Goal: Task Accomplishment & Management: Manage account settings

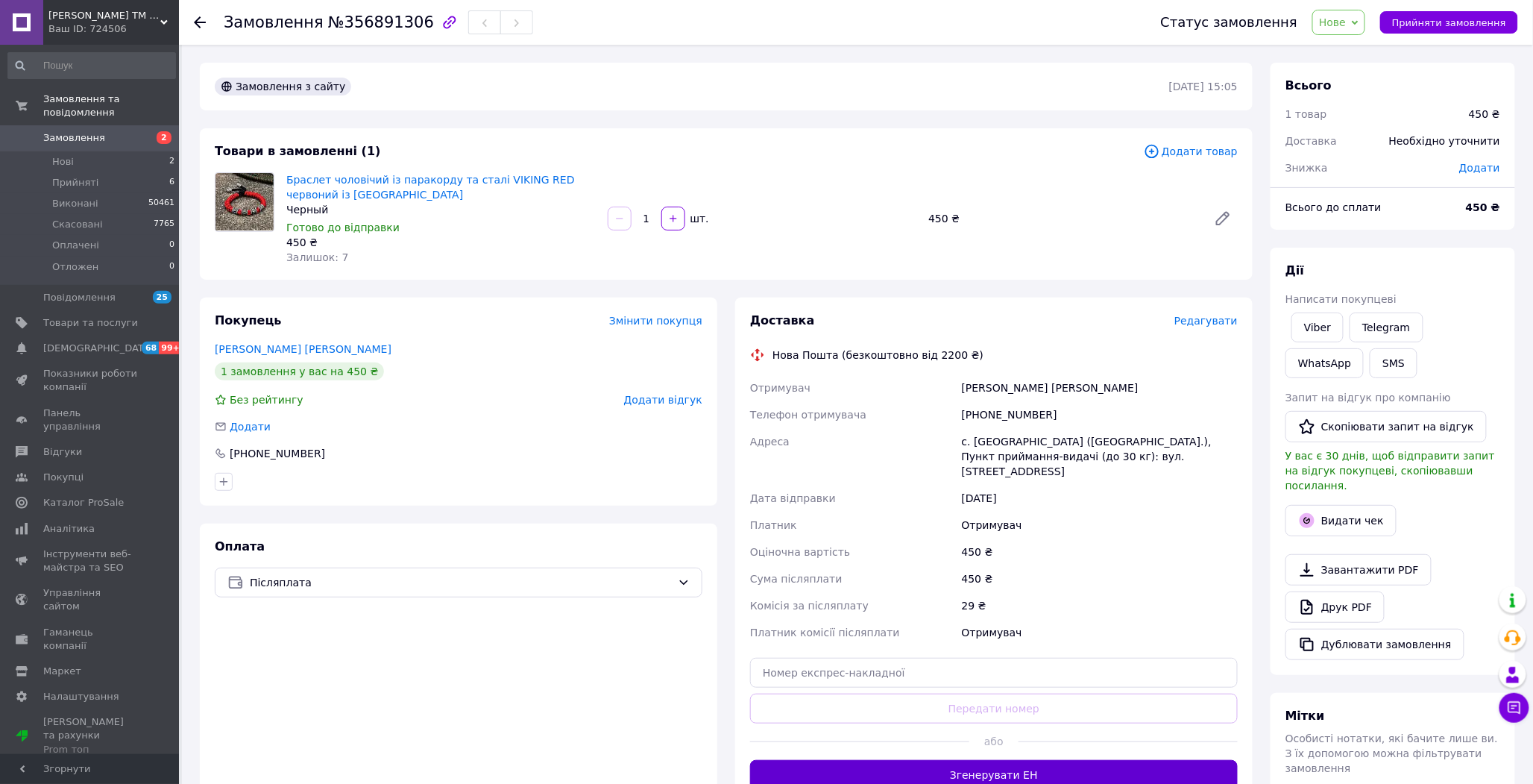
click at [965, 761] on button "Згенерувати ЕН" at bounding box center [994, 775] width 488 height 30
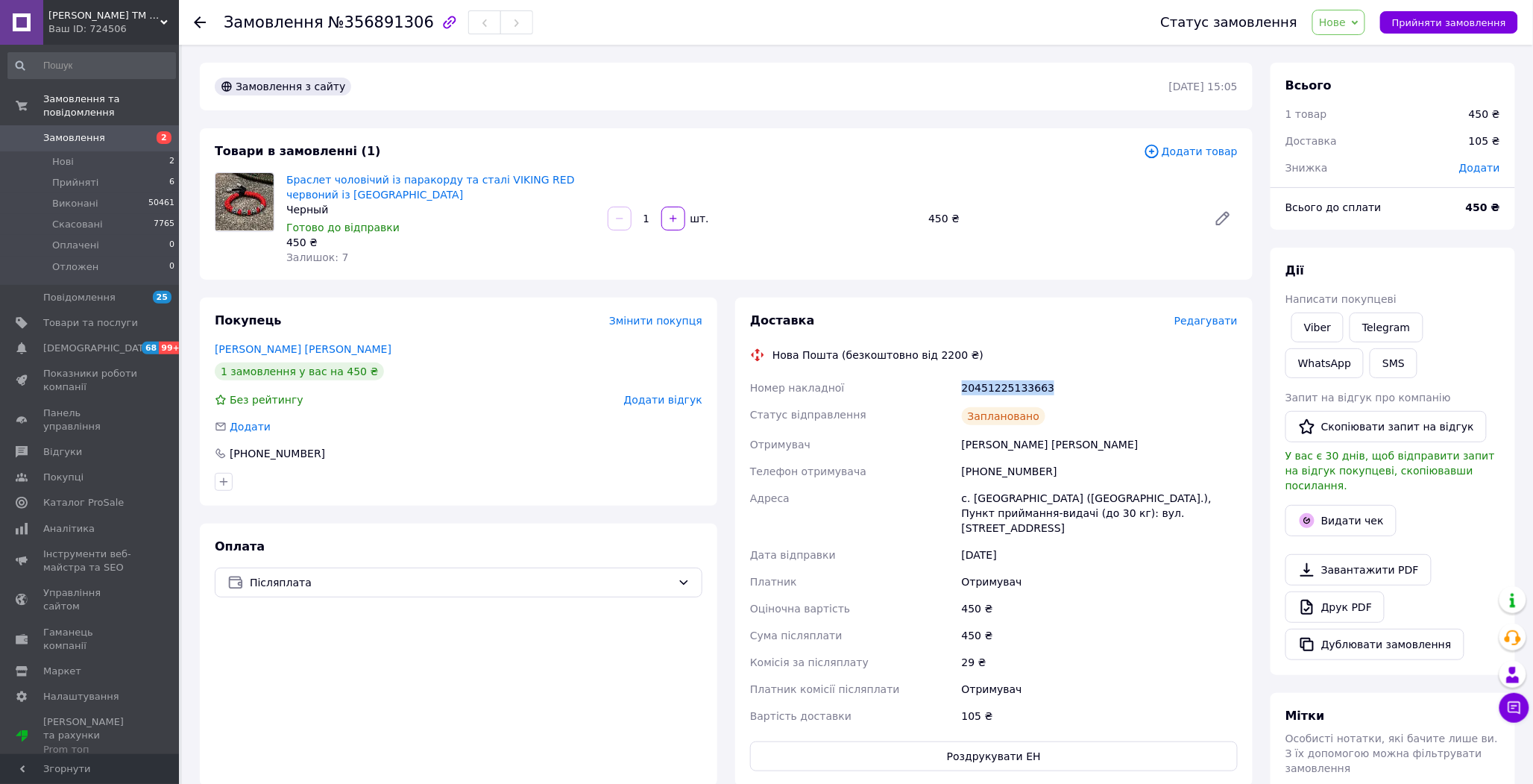
drag, startPoint x: 1024, startPoint y: 399, endPoint x: 964, endPoint y: 392, distance: 60.4
click at [964, 392] on div "20451225133663" at bounding box center [1100, 388] width 282 height 27
copy div "20451225133663"
click at [1370, 371] on button "SMS" at bounding box center [1394, 363] width 48 height 30
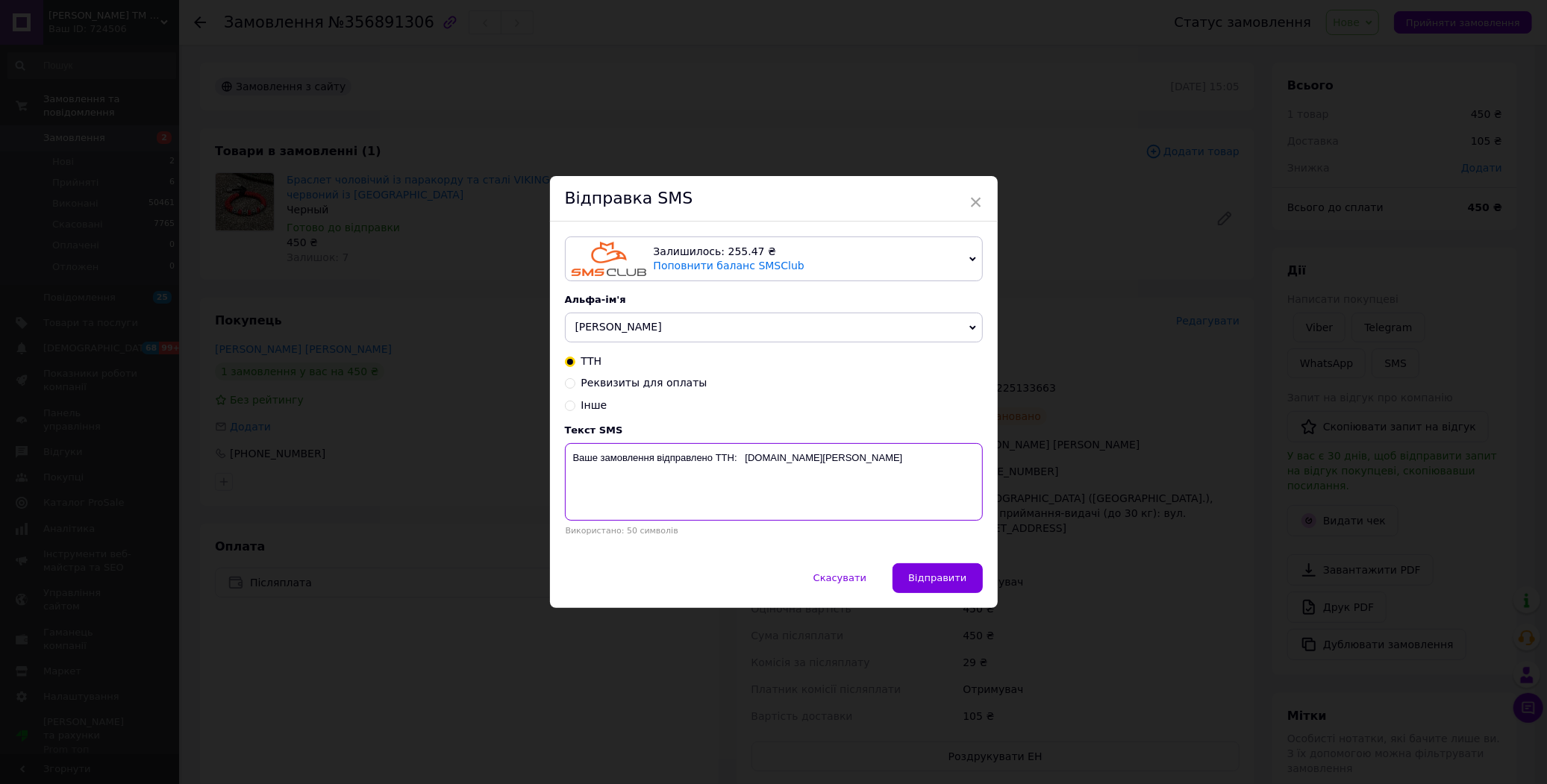
click at [736, 462] on textarea "Ваше замовлення відправлено ТТН: [DOMAIN_NAME][PERSON_NAME]" at bounding box center [774, 481] width 418 height 77
paste textarea "20451225133663"
type textarea "Ваше замовлення відправлено ТТН:20451225133663 [DOMAIN_NAME][PERSON_NAME]"
click at [935, 583] on span "Відправити" at bounding box center [937, 578] width 58 height 11
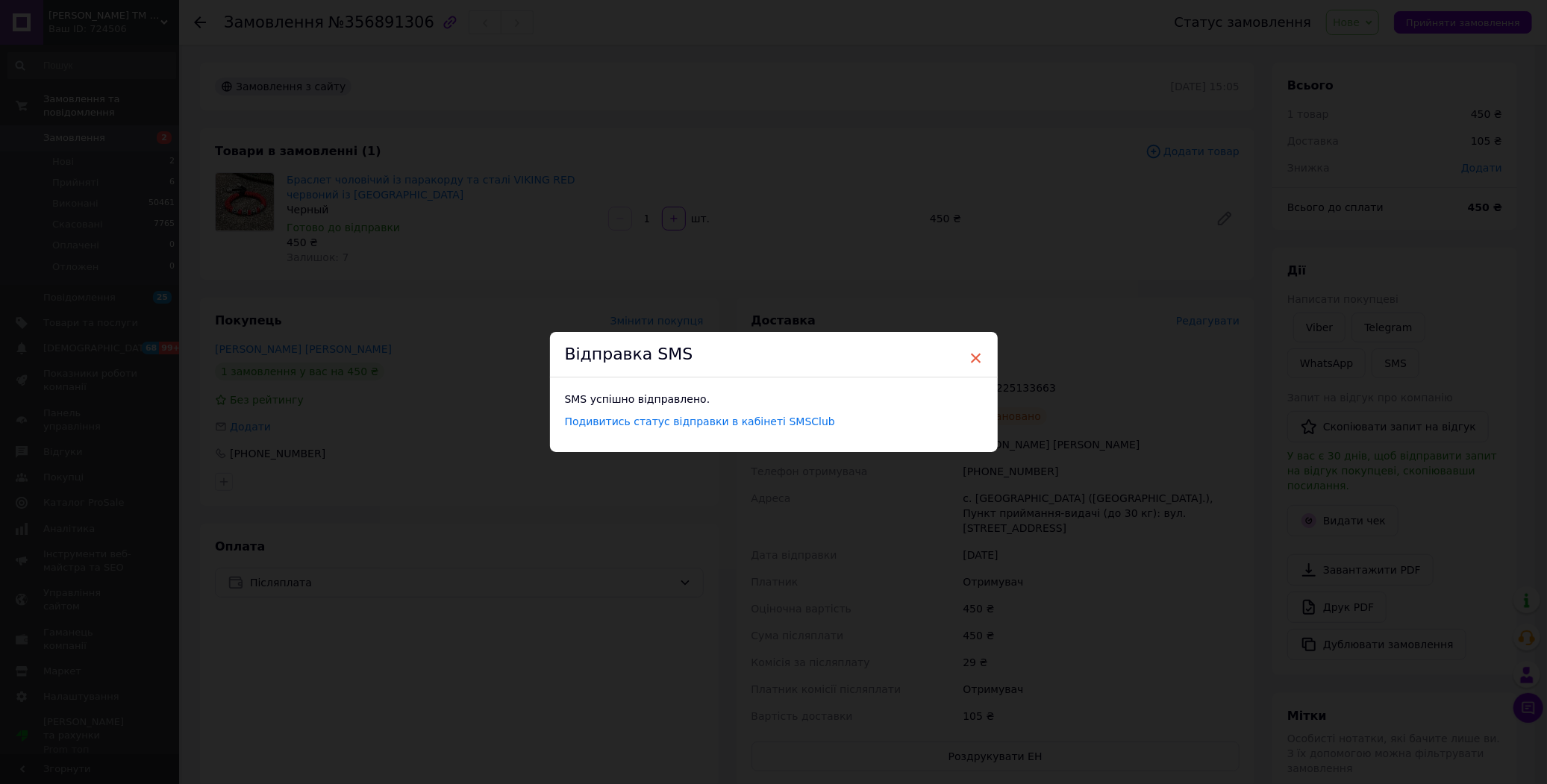
click at [975, 363] on span "×" at bounding box center [975, 358] width 13 height 25
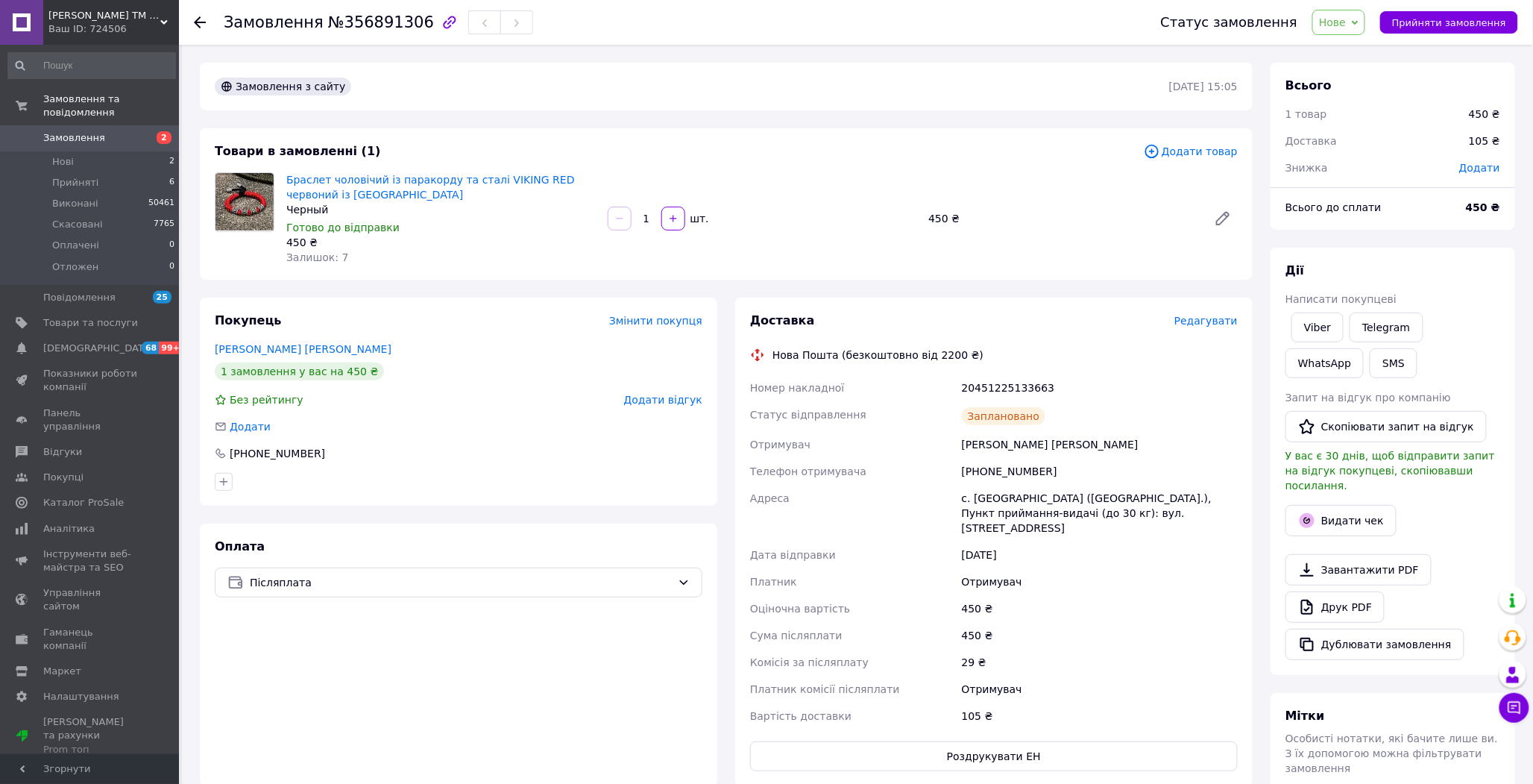
click at [1346, 26] on span "Нове" at bounding box center [1333, 22] width 27 height 12
click at [1359, 77] on li "Виконано" at bounding box center [1348, 74] width 69 height 23
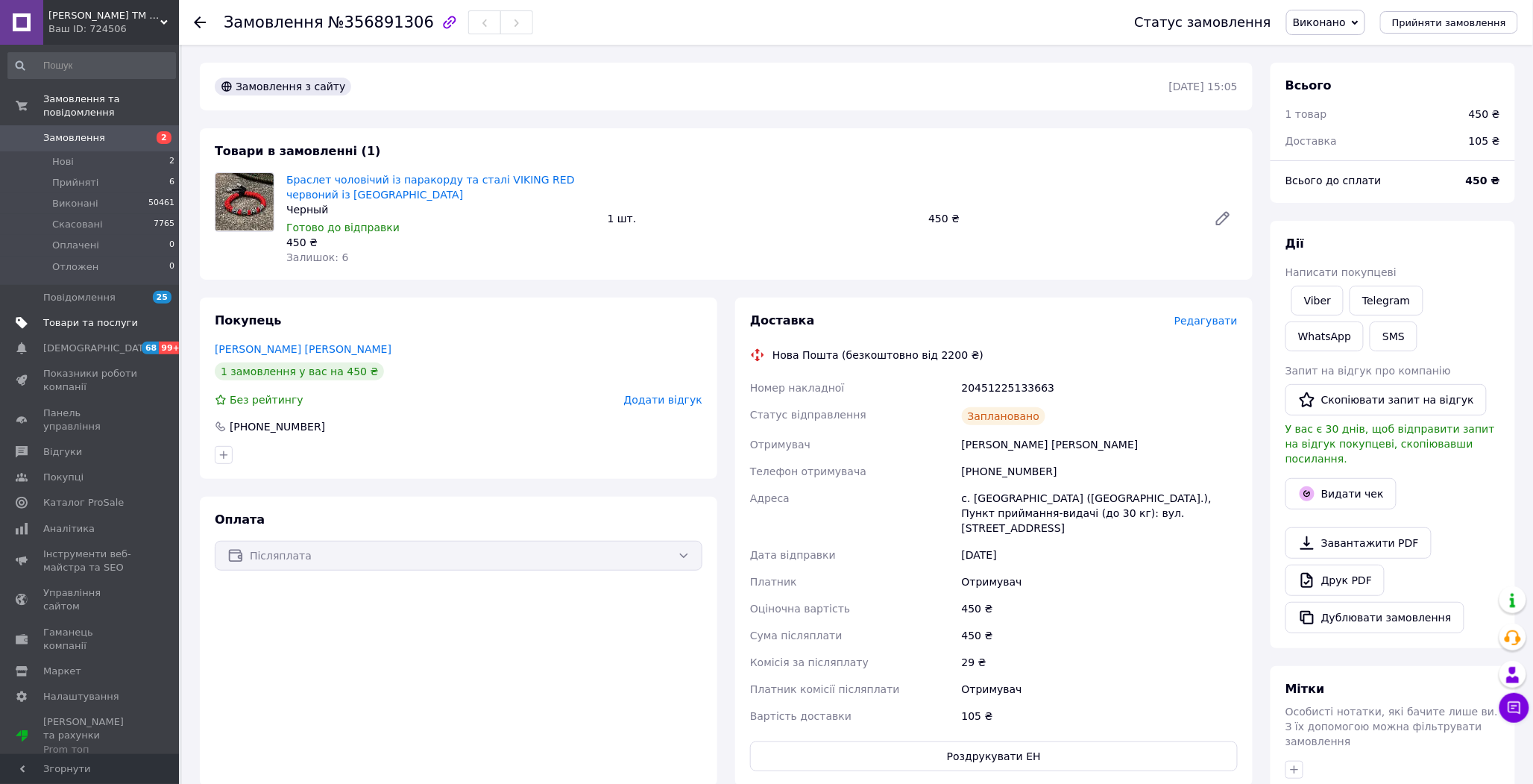
click at [76, 317] on link "Товари та послуги" at bounding box center [91, 323] width 184 height 25
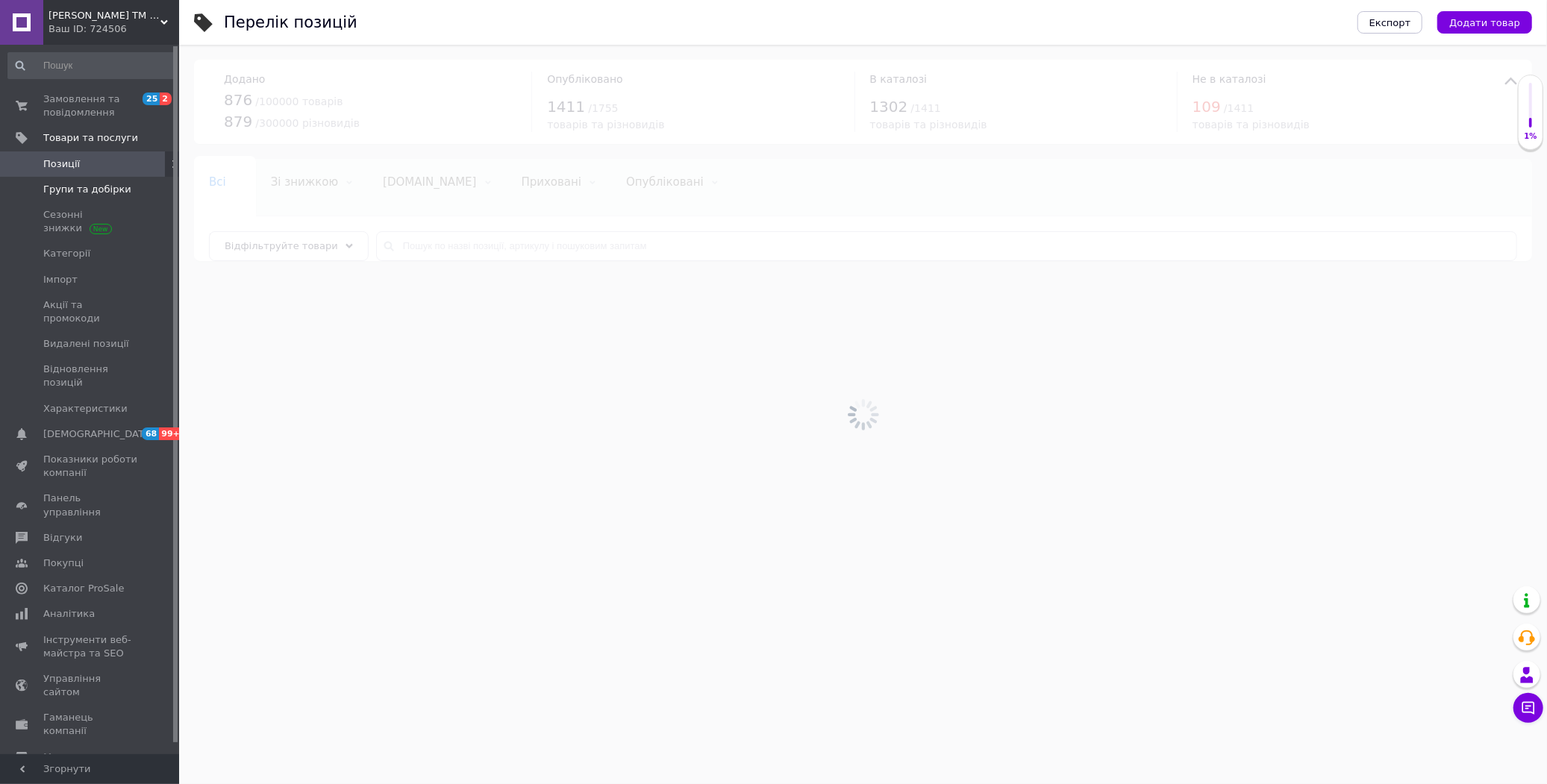
click at [82, 188] on span "Групи та добірки" at bounding box center [87, 189] width 88 height 13
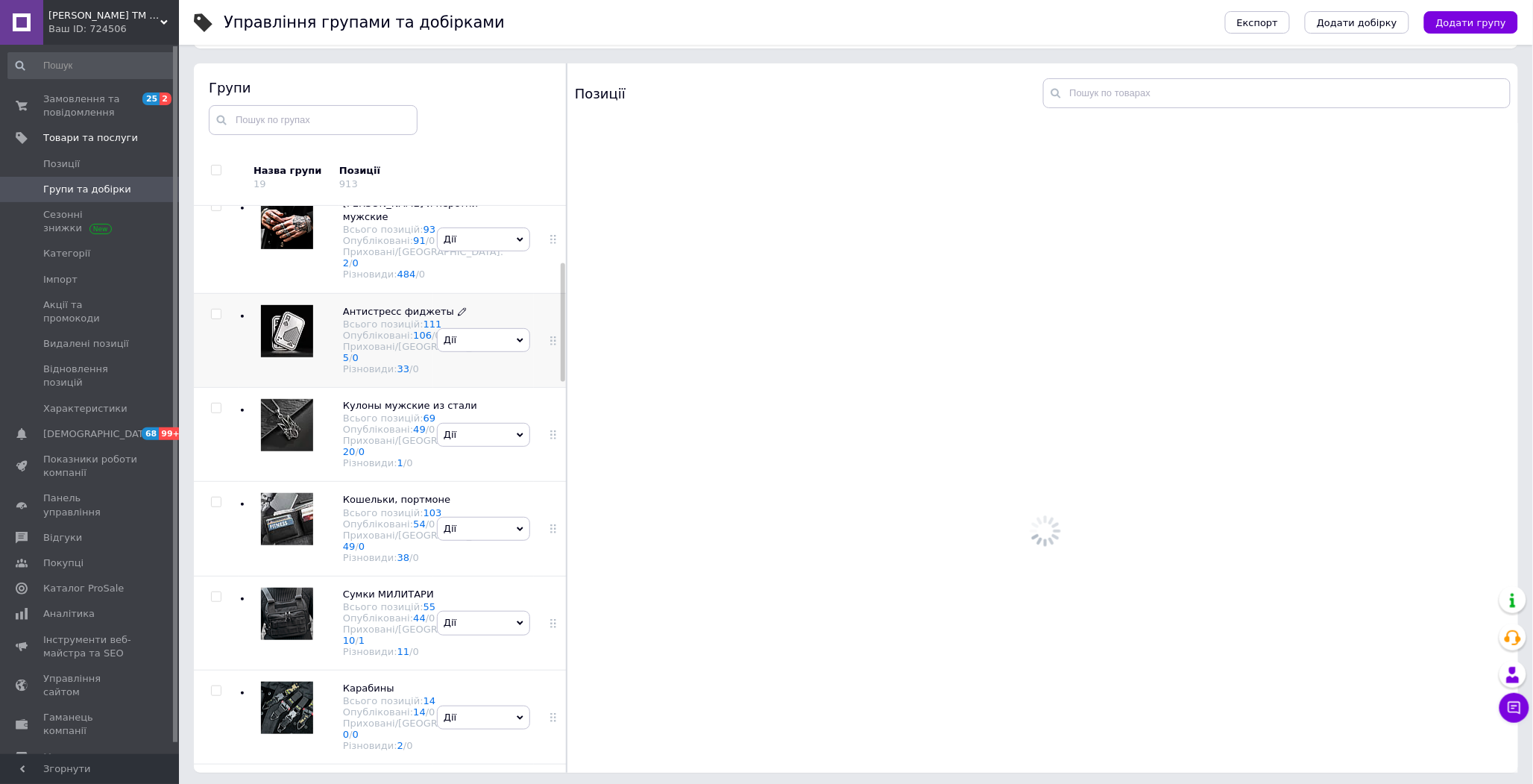
scroll to position [331, 0]
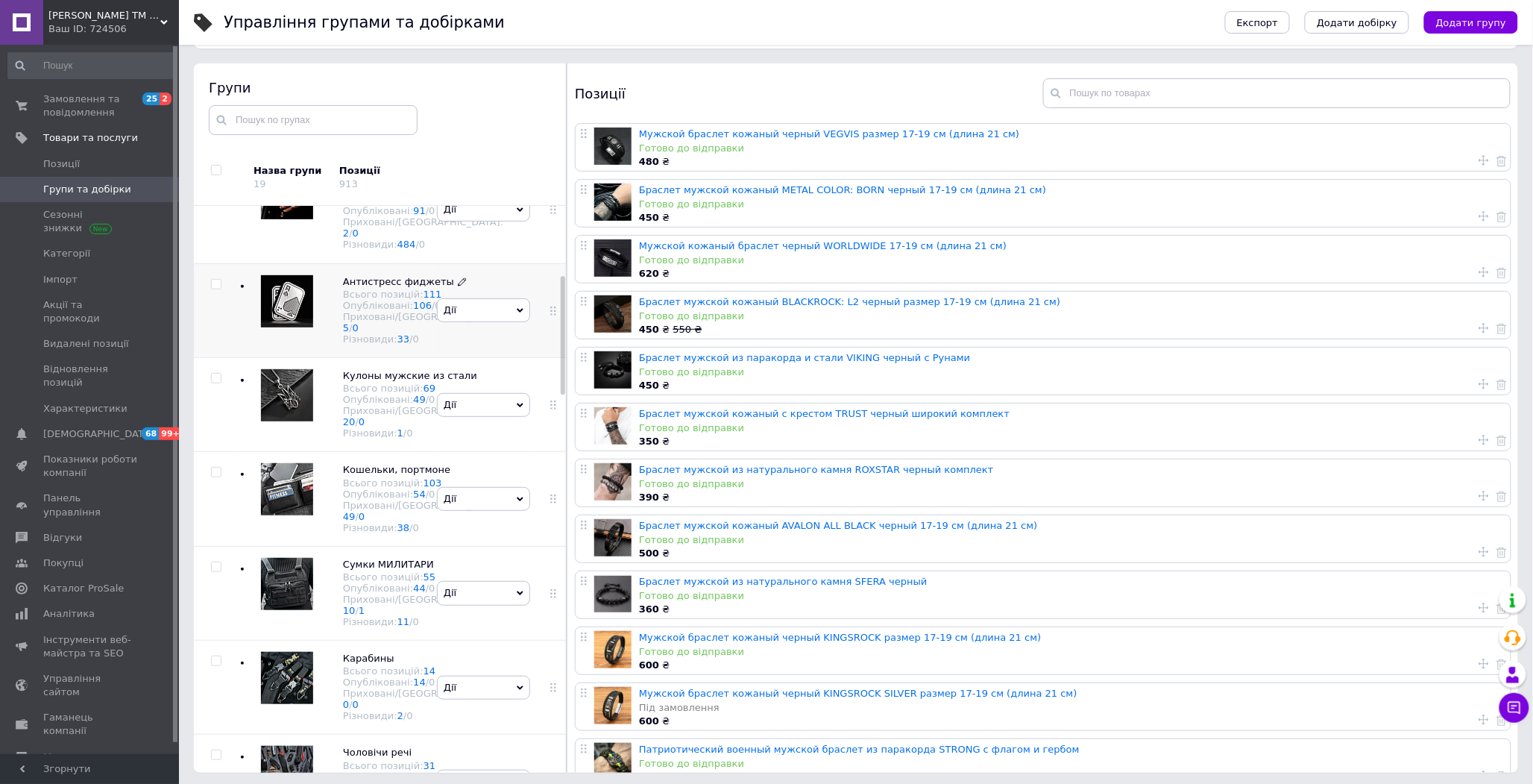
click at [458, 286] on icon at bounding box center [462, 281] width 9 height 9
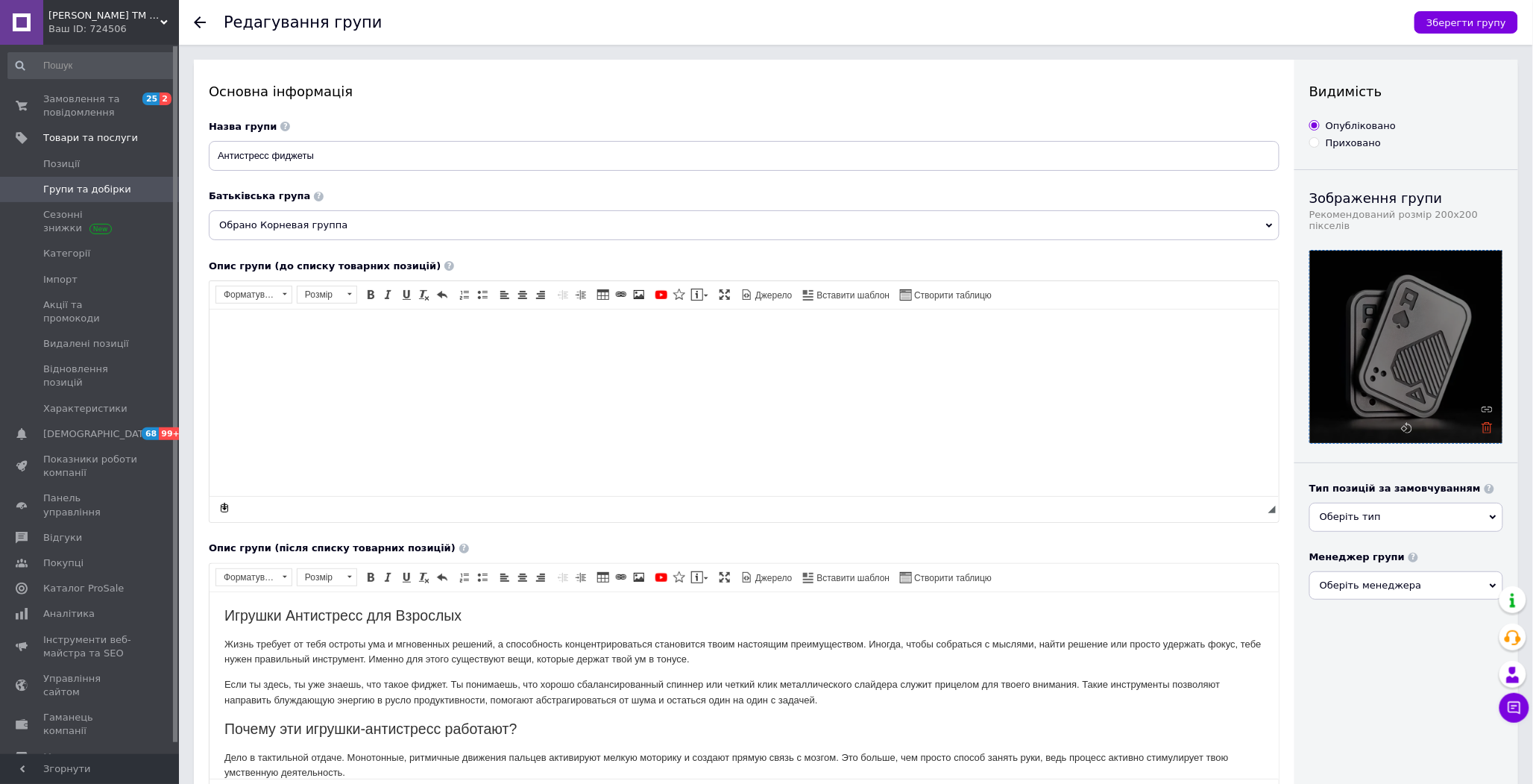
click at [1489, 422] on icon at bounding box center [1488, 428] width 11 height 11
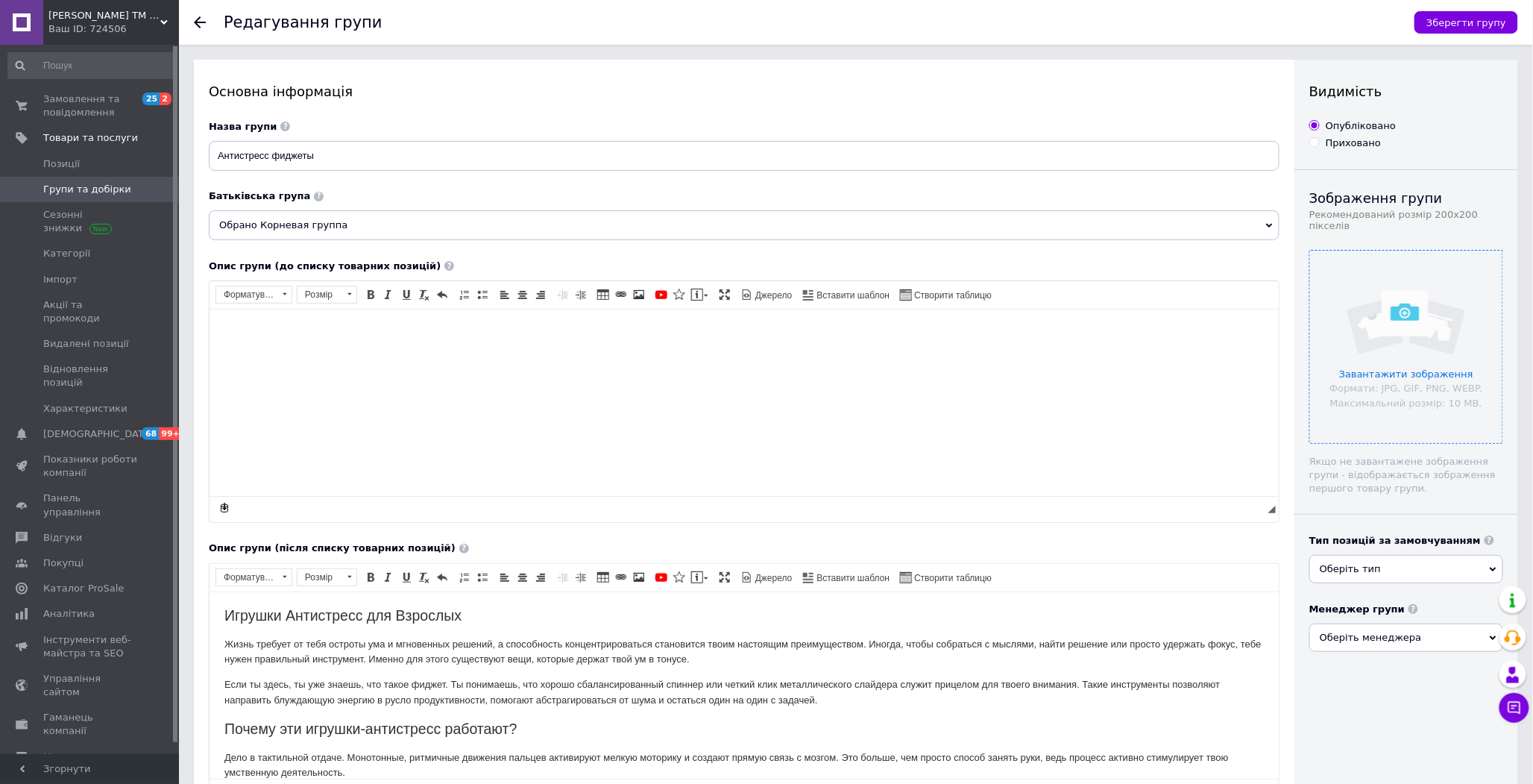
click at [1384, 367] on input "file" at bounding box center [1406, 347] width 192 height 192
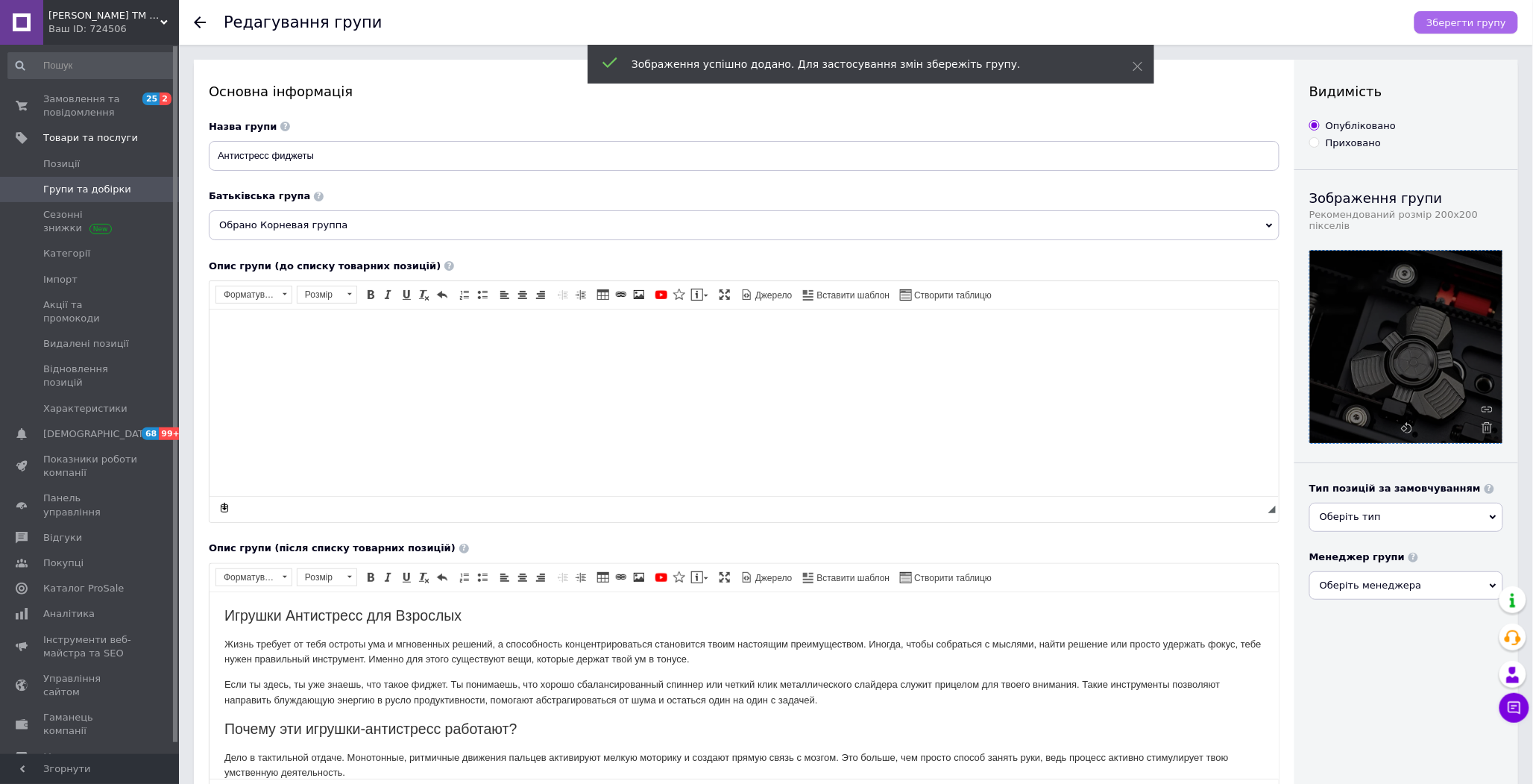
click at [1440, 18] on span "Зберегти групу" at bounding box center [1467, 23] width 80 height 11
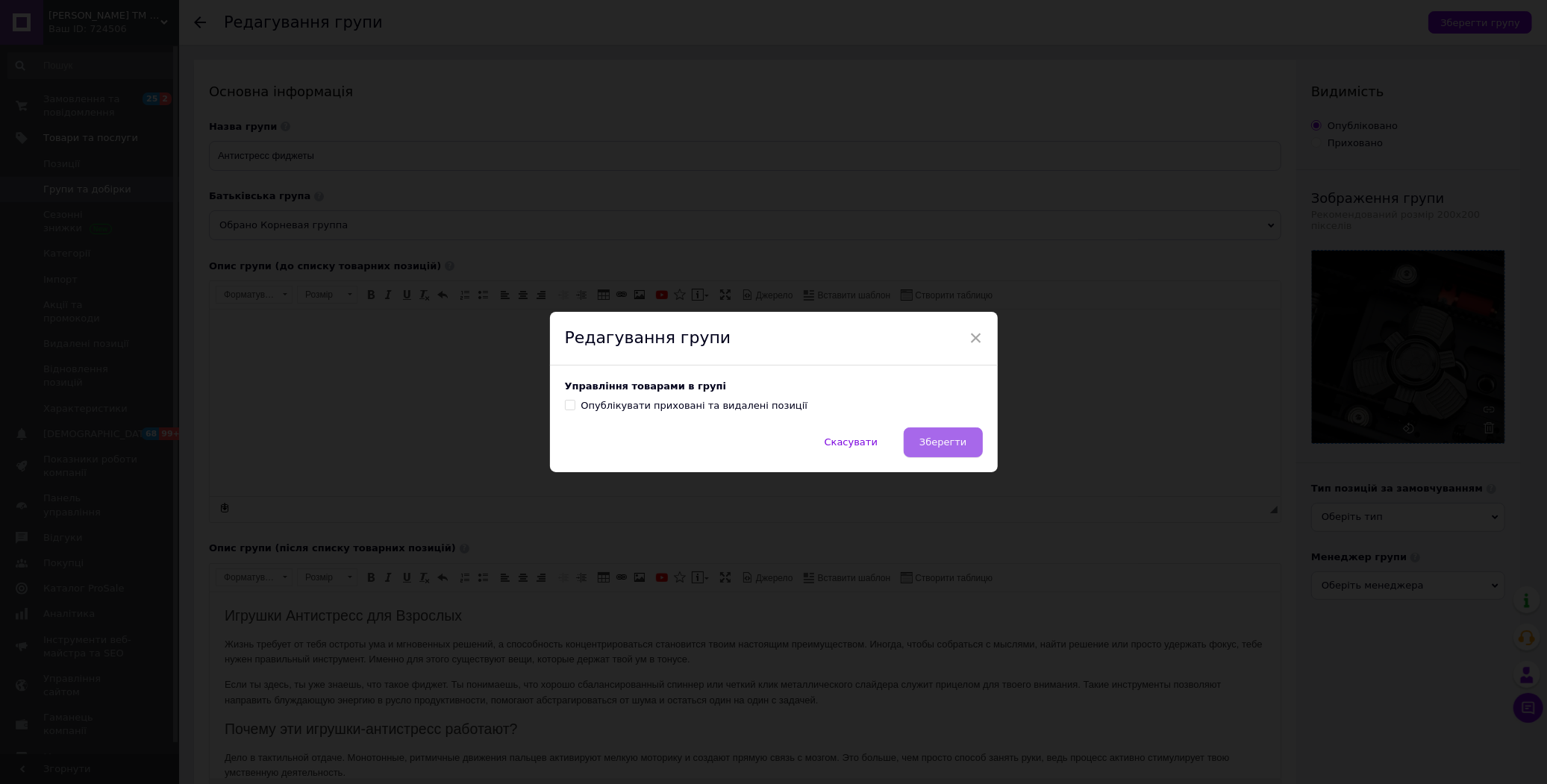
click at [941, 447] on span "Зберегти" at bounding box center [942, 442] width 47 height 11
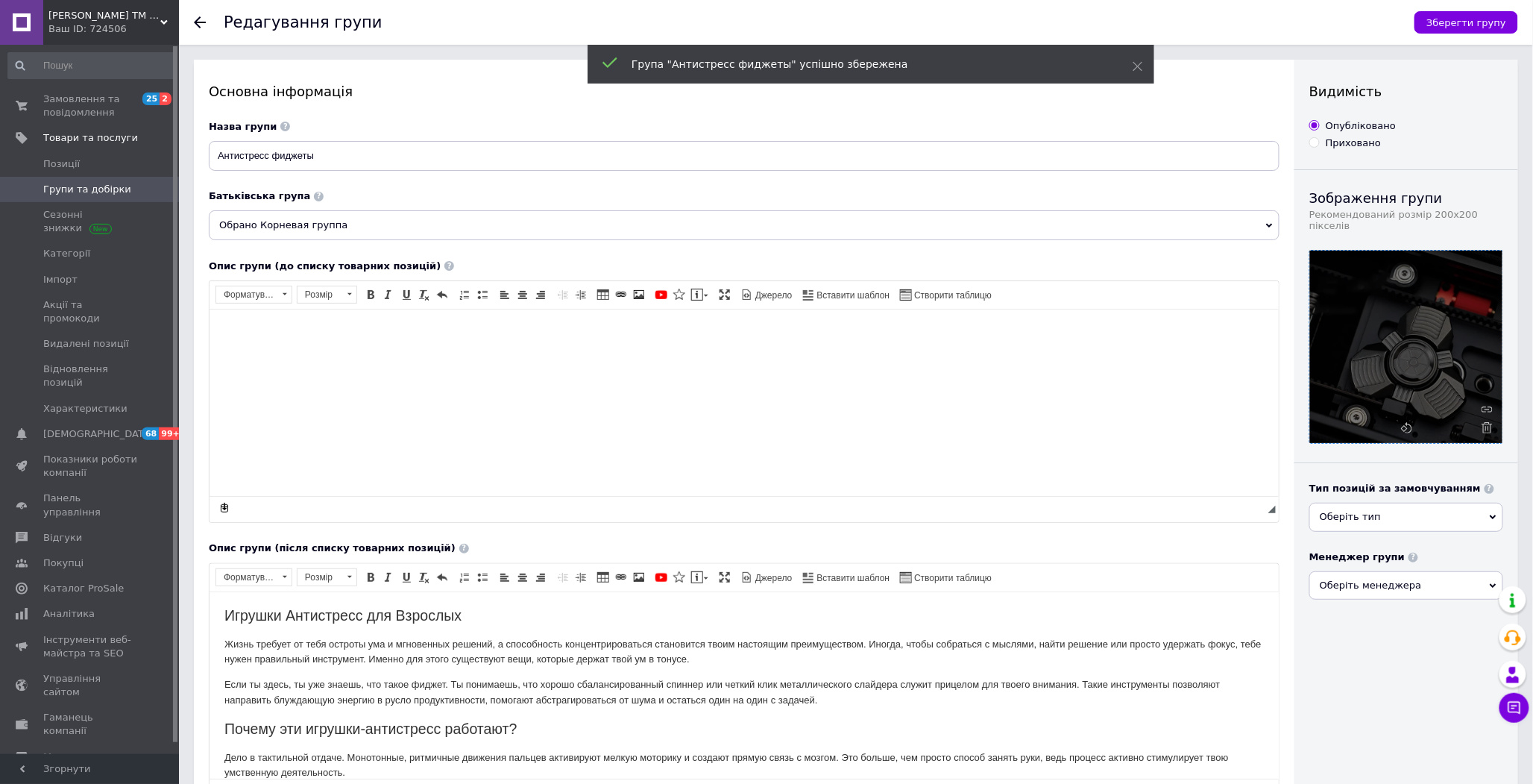
click at [150, 177] on link "Групи та добірки" at bounding box center [91, 189] width 184 height 25
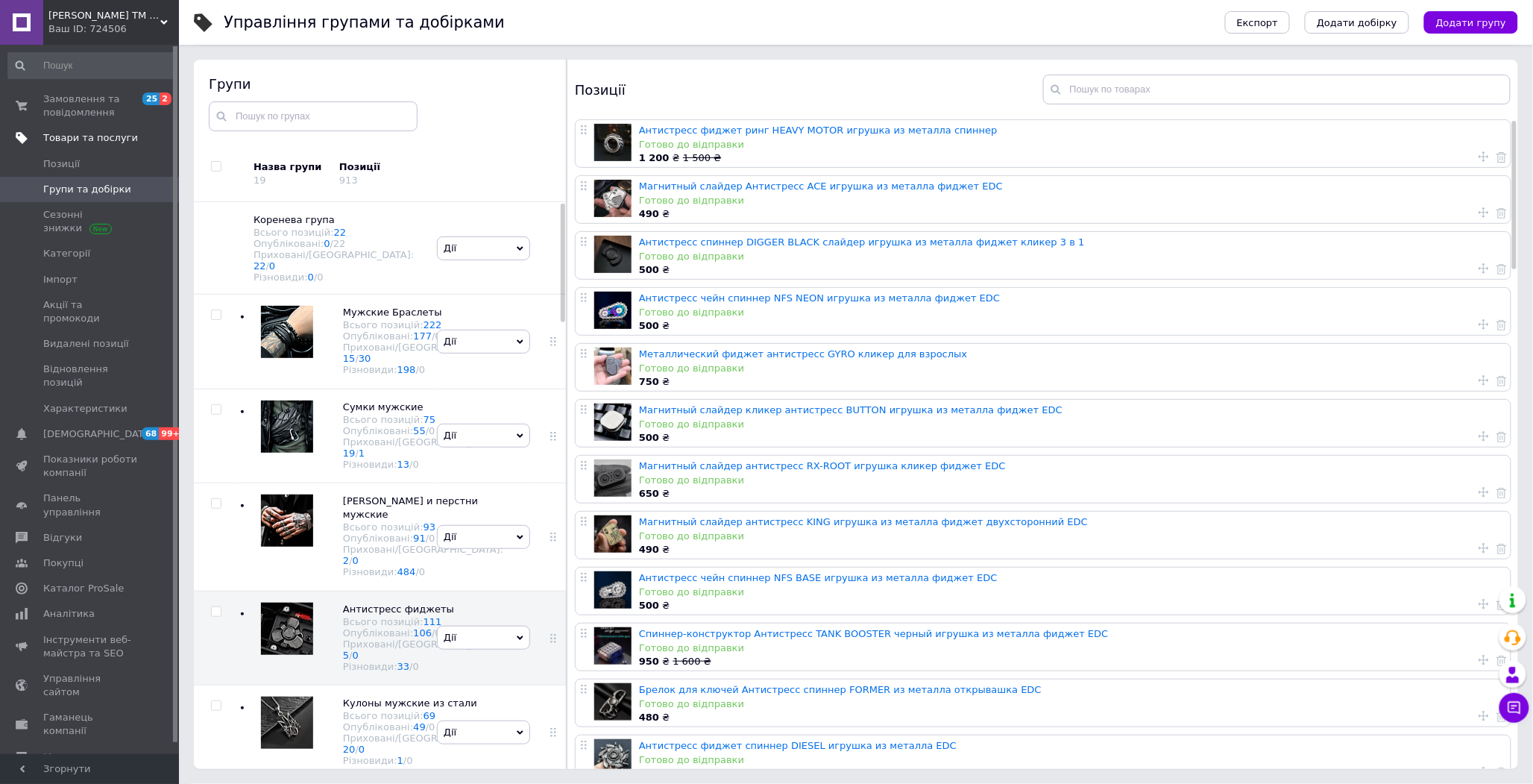
click at [84, 125] on link "Товари та послуги" at bounding box center [91, 138] width 184 height 25
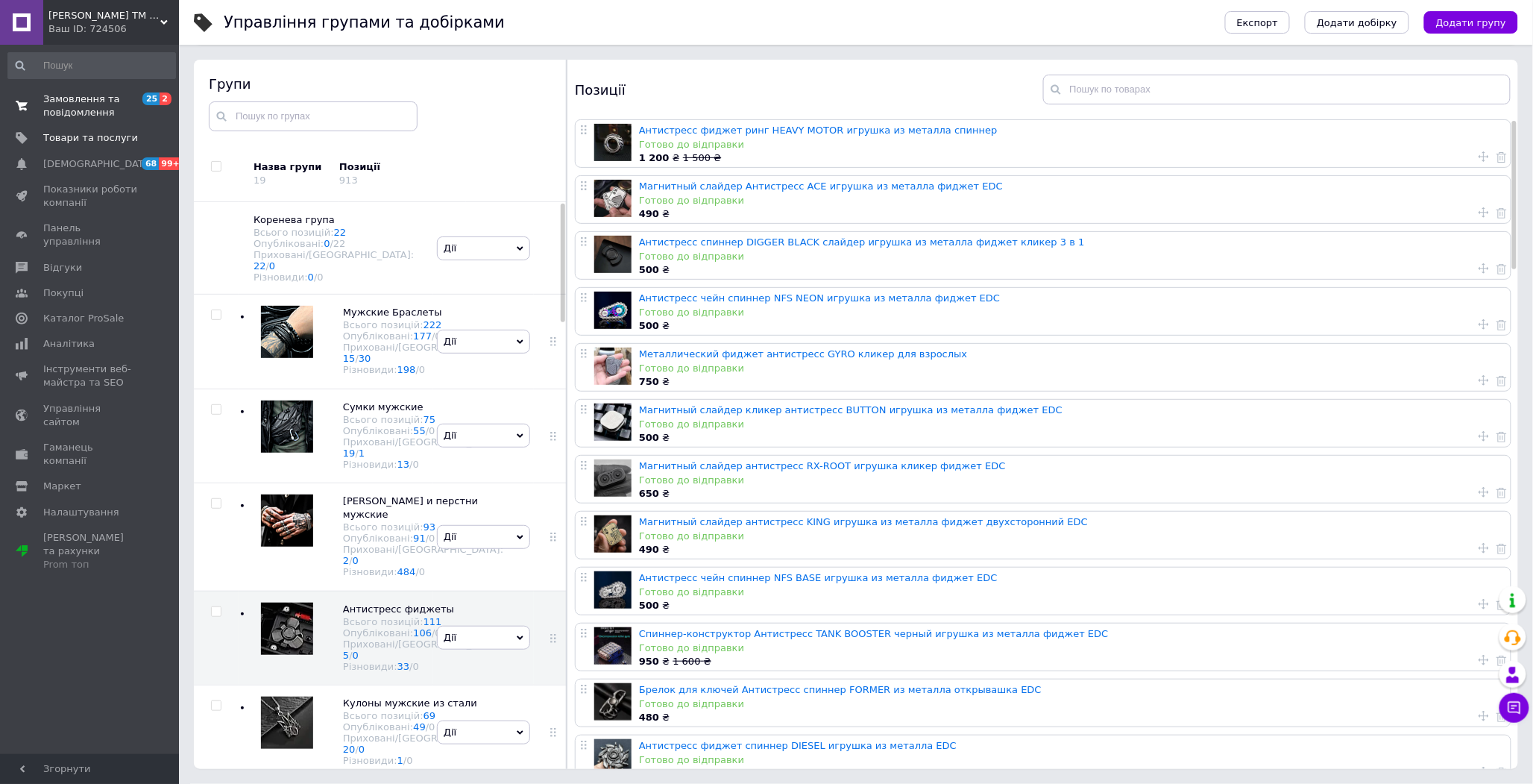
drag, startPoint x: 88, startPoint y: 92, endPoint x: 158, endPoint y: 98, distance: 70.3
click at [88, 92] on span "Замовлення та повідомлення" at bounding box center [90, 106] width 95 height 27
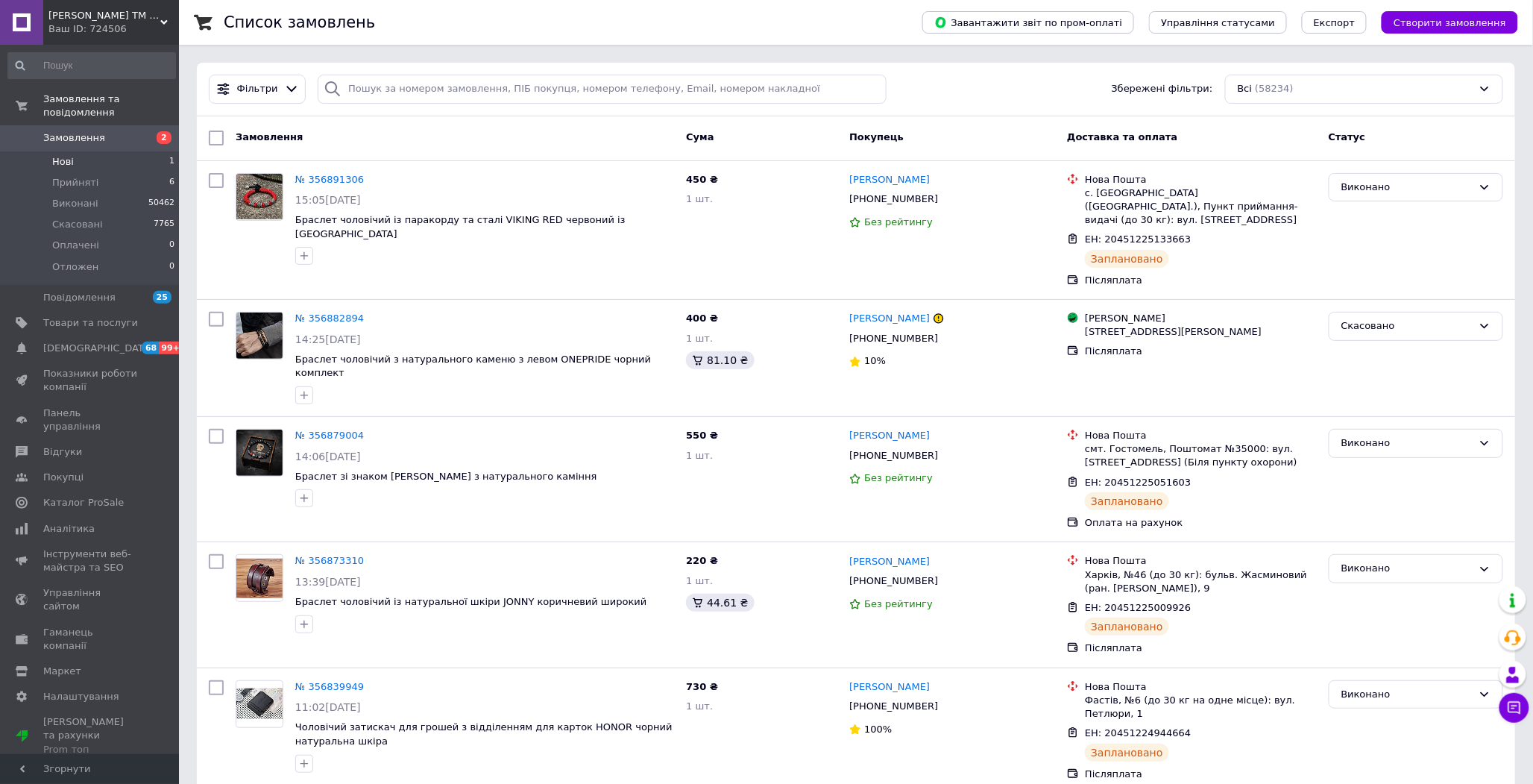
click at [109, 152] on li "Нові 1" at bounding box center [91, 162] width 184 height 21
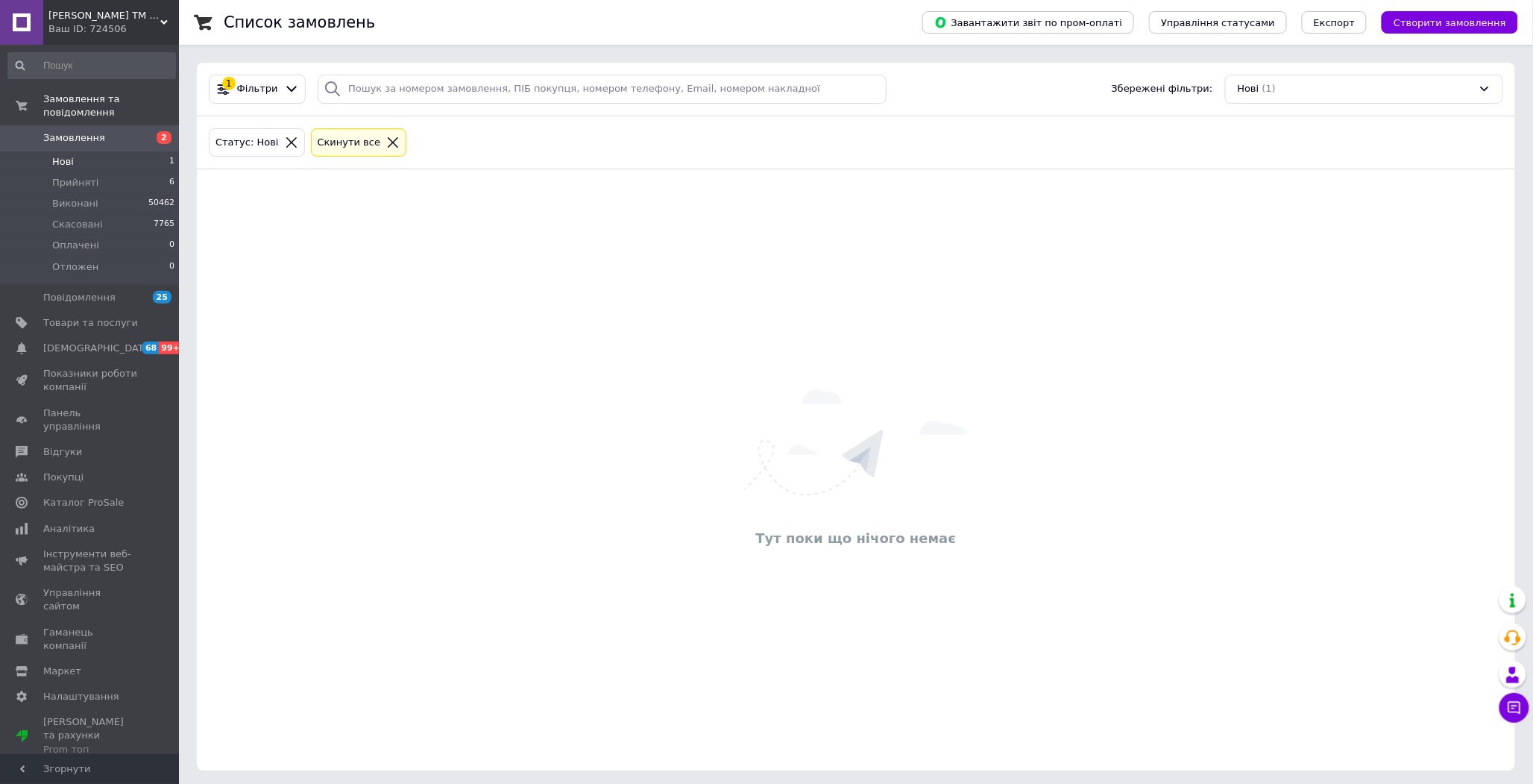
click at [142, 152] on li "Нові 1" at bounding box center [91, 162] width 184 height 21
click at [112, 172] on li "Прийняті 6" at bounding box center [91, 182] width 184 height 21
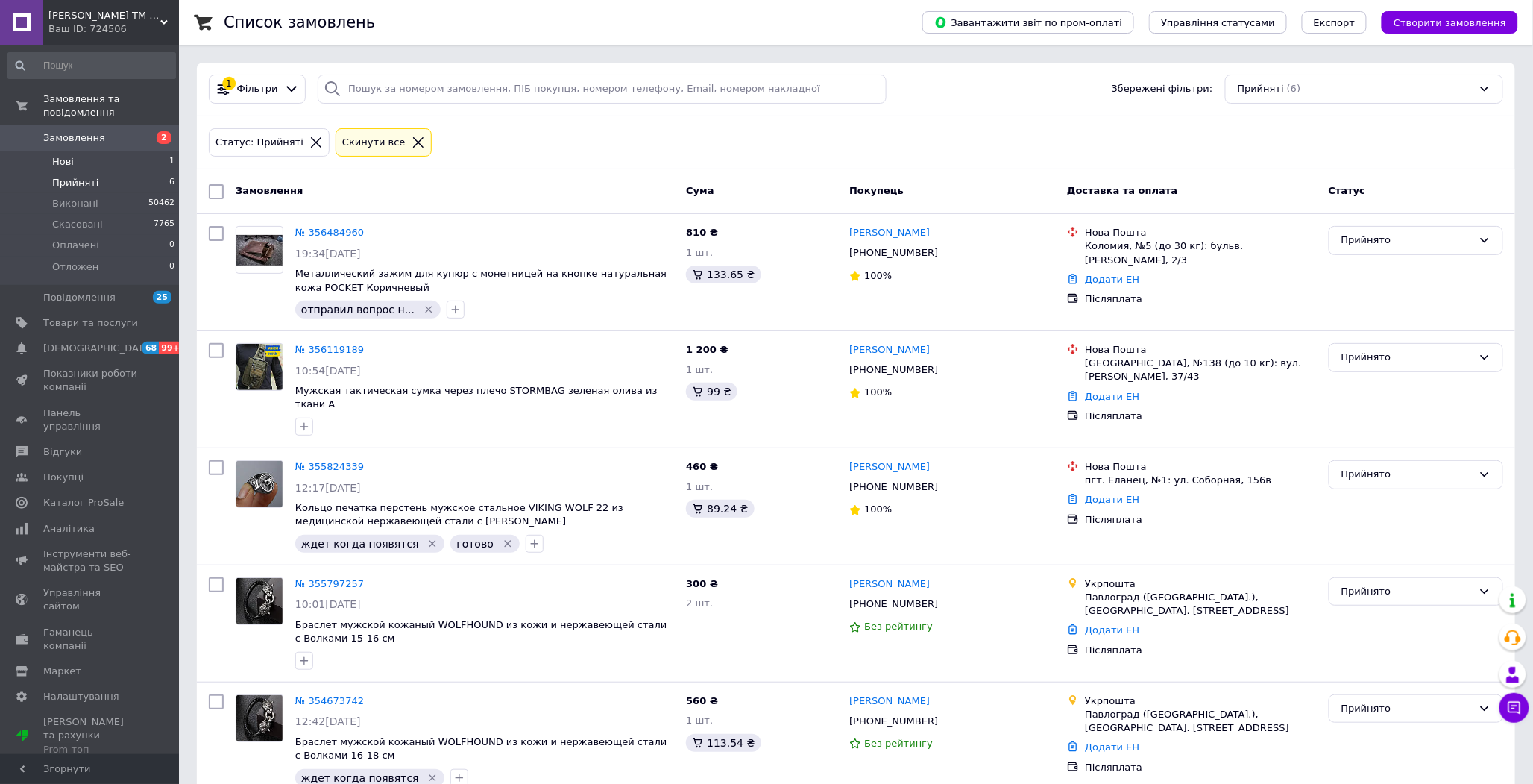
click at [129, 152] on li "Нові 1" at bounding box center [91, 162] width 184 height 21
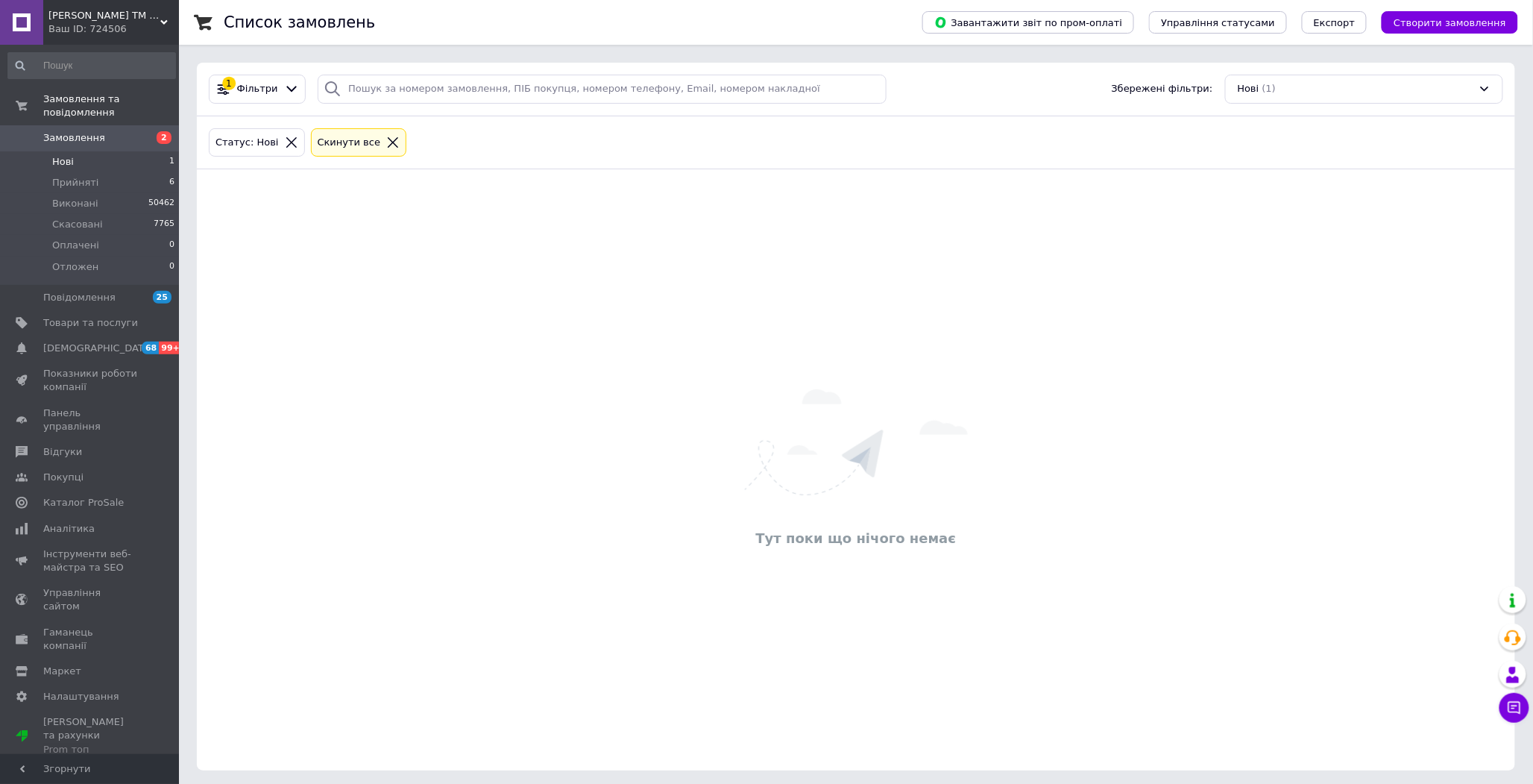
click at [120, 152] on li "Нові 1" at bounding box center [91, 162] width 184 height 21
click at [114, 177] on li "Прийняті 6" at bounding box center [91, 182] width 184 height 21
click at [109, 173] on li "Прийняті 6" at bounding box center [91, 182] width 184 height 21
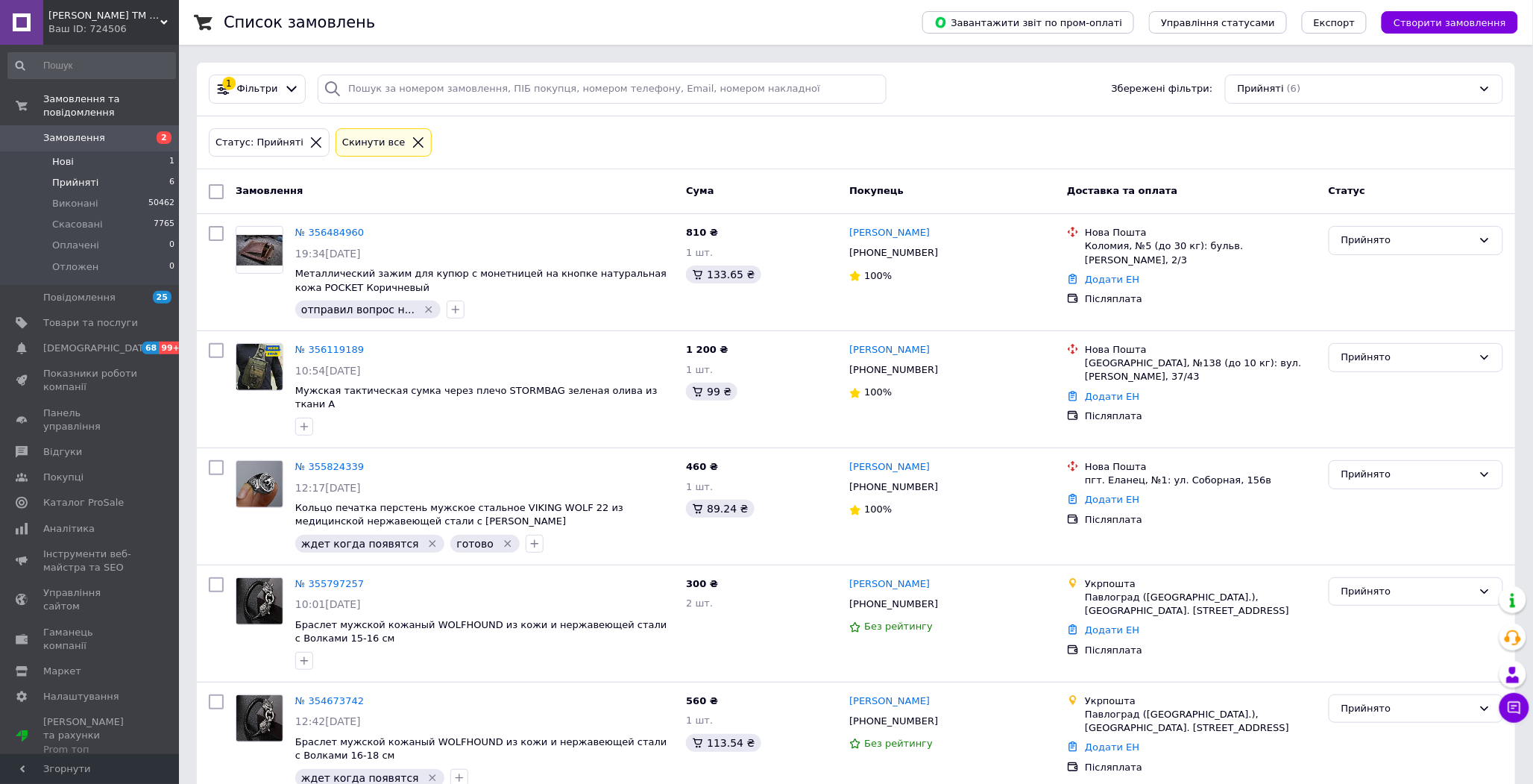
click at [61, 155] on span "Нові" at bounding box center [63, 161] width 22 height 13
